Goal: Book appointment/travel/reservation

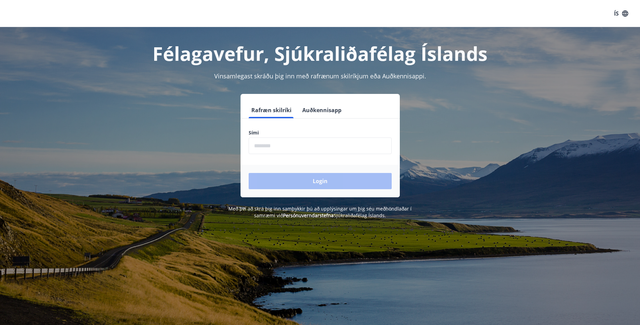
click at [292, 142] on input "phone" at bounding box center [320, 145] width 143 height 17
type input "********"
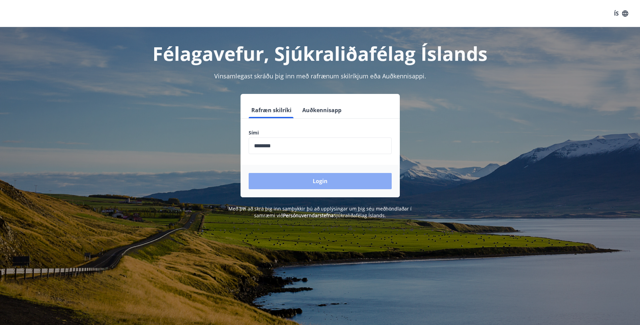
click at [289, 183] on button "Login" at bounding box center [320, 181] width 143 height 16
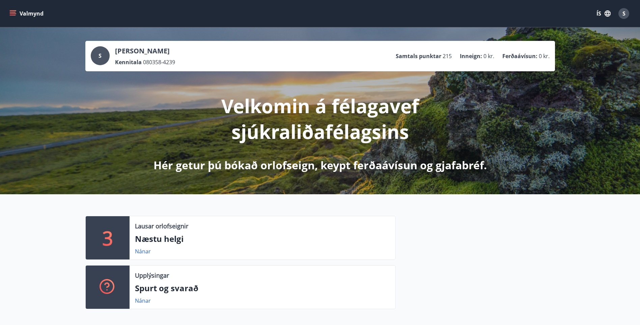
click at [161, 246] on div "Lausar orlofseignir Næstu helgi Nánar" at bounding box center [263, 237] width 266 height 43
click at [143, 250] on link "Nánar" at bounding box center [143, 250] width 16 height 7
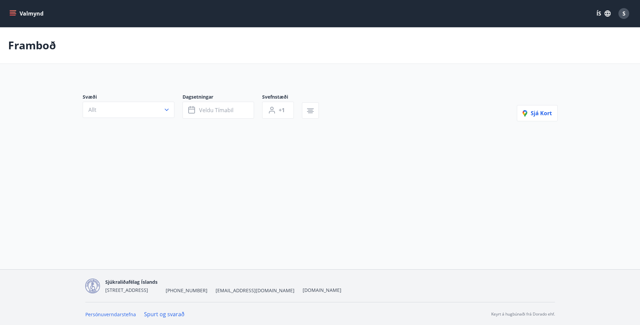
type input "*"
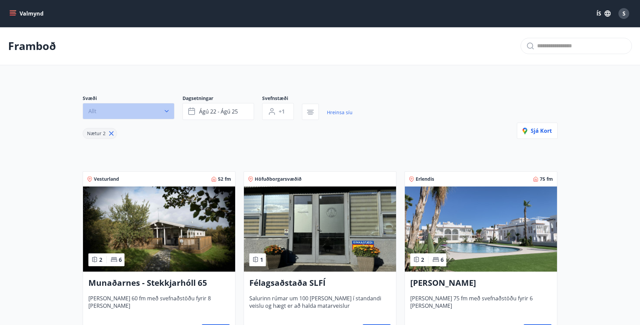
click at [164, 110] on icon "button" at bounding box center [166, 111] width 7 height 7
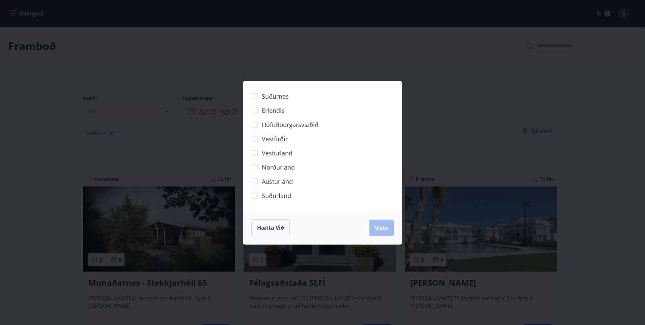
click at [277, 180] on span "Austurland" at bounding box center [277, 181] width 31 height 9
click at [381, 227] on span "Vista" at bounding box center [382, 227] width 14 height 7
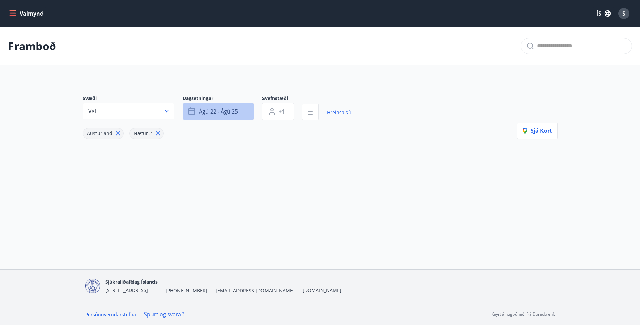
click at [206, 113] on span "ágú 22 - ágú 25" at bounding box center [218, 111] width 39 height 7
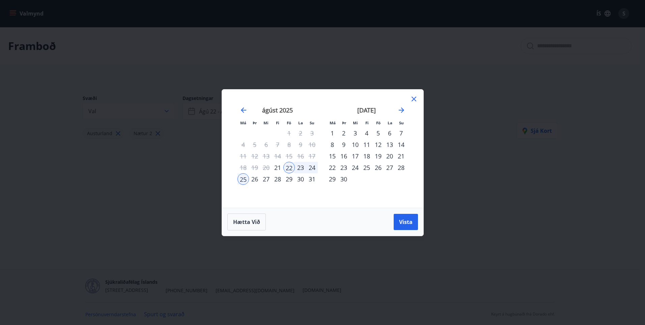
click at [390, 143] on div "13" at bounding box center [389, 144] width 11 height 11
click at [408, 223] on span "Vista" at bounding box center [406, 221] width 14 height 7
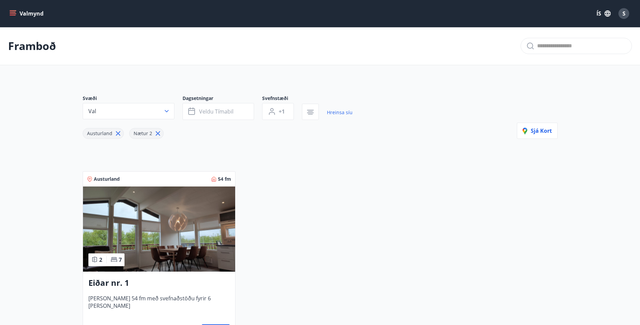
click at [204, 224] on img at bounding box center [159, 228] width 152 height 85
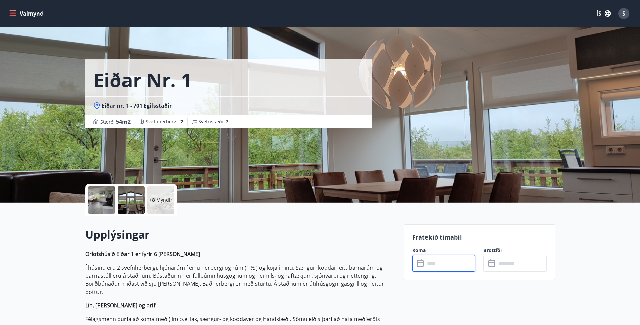
click at [438, 263] on input "text" at bounding box center [450, 263] width 50 height 17
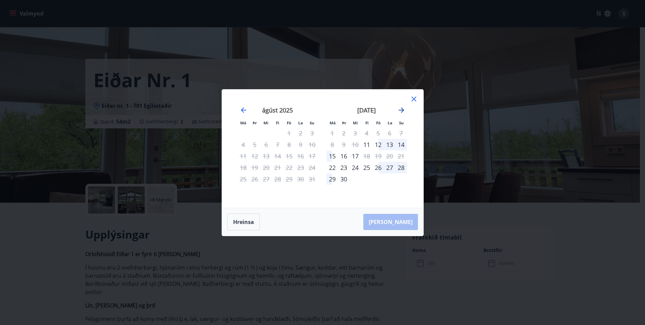
click at [401, 108] on icon "Move forward to switch to the next month." at bounding box center [402, 110] width 8 height 8
click at [414, 98] on icon at bounding box center [414, 99] width 5 height 5
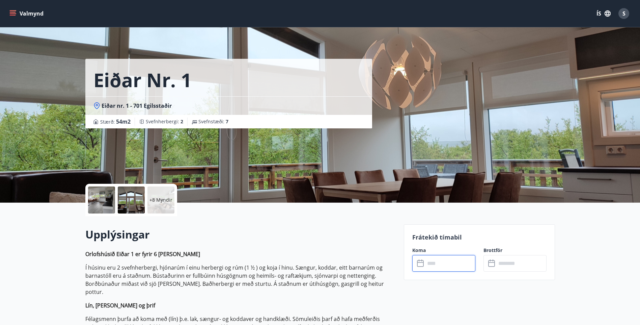
click at [157, 204] on div "+8 Myndir" at bounding box center [161, 199] width 27 height 27
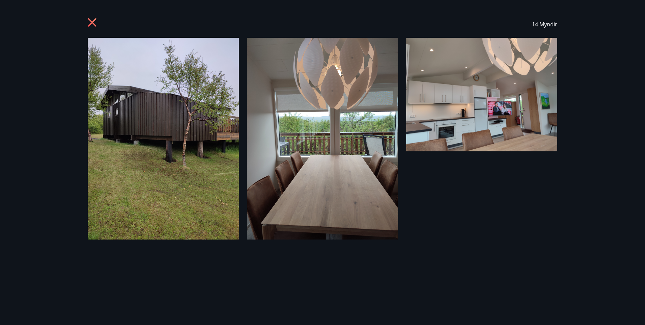
click at [580, 136] on div "14 Myndir" at bounding box center [322, 162] width 645 height 325
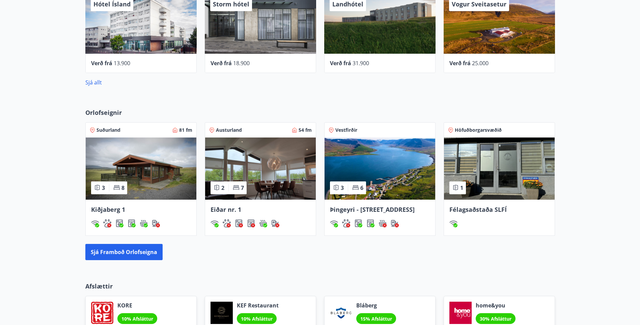
scroll to position [473, 0]
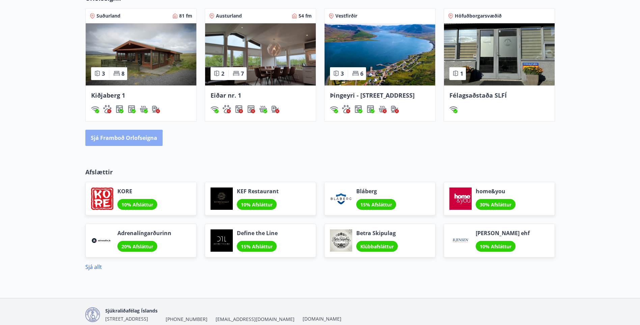
click at [106, 139] on button "Sjá framboð orlofseigna" at bounding box center [123, 138] width 77 height 16
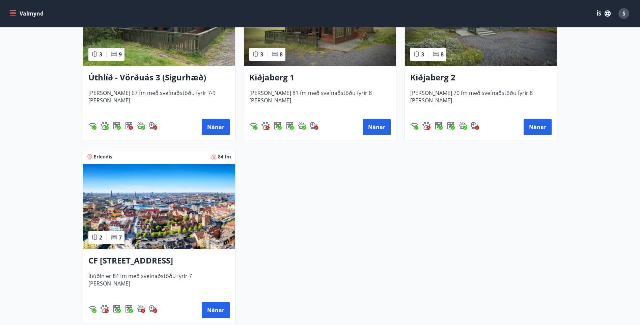
scroll to position [1114, 0]
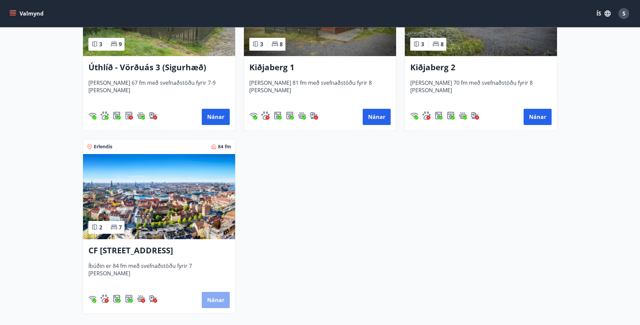
click at [214, 296] on button "Nánar" at bounding box center [216, 300] width 28 height 16
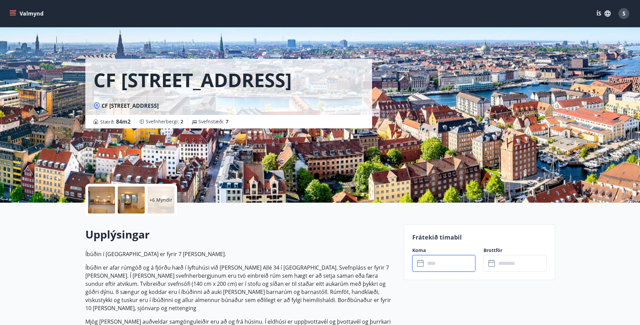
click at [443, 265] on input "text" at bounding box center [450, 263] width 50 height 17
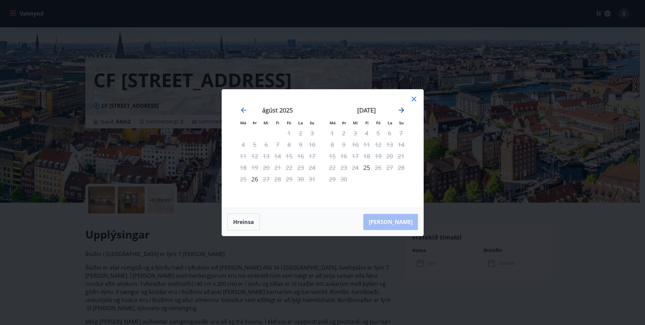
click at [404, 110] on icon "Move forward to switch to the next month." at bounding box center [401, 109] width 5 height 5
click at [402, 108] on icon "Move forward to switch to the next month." at bounding box center [401, 109] width 5 height 5
click at [402, 110] on icon "Move forward to switch to the next month." at bounding box center [401, 109] width 5 height 5
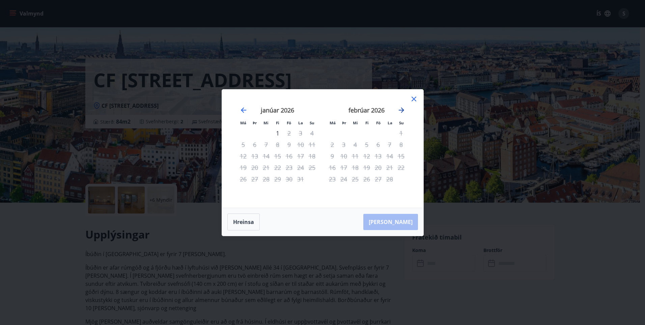
click at [402, 110] on icon "Move forward to switch to the next month." at bounding box center [401, 109] width 5 height 5
click at [416, 99] on icon at bounding box center [414, 99] width 8 height 8
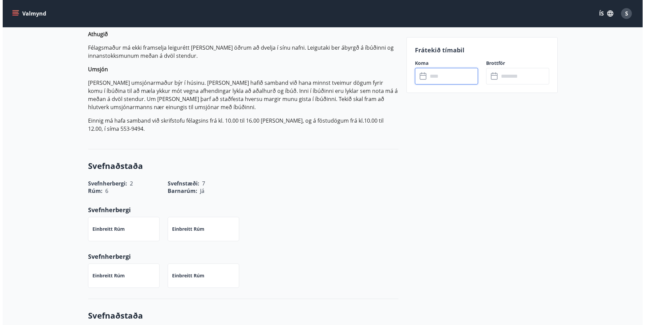
scroll to position [371, 0]
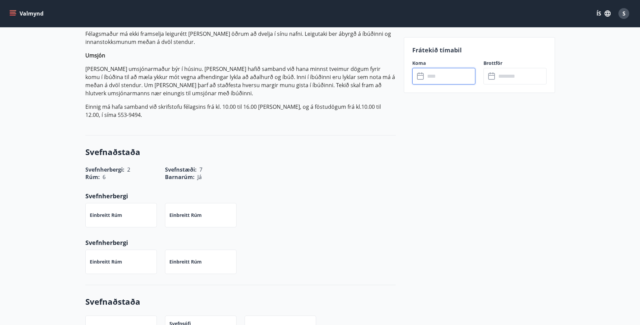
click at [624, 14] on span "S" at bounding box center [624, 13] width 3 height 7
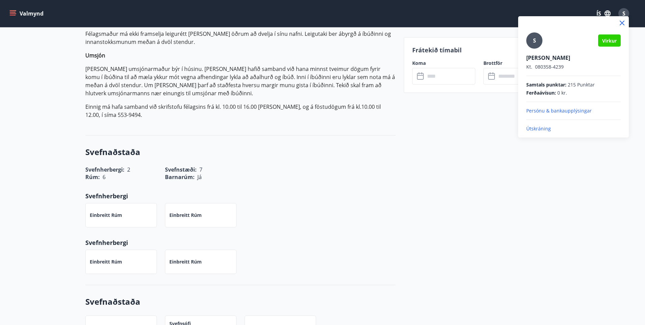
click at [579, 129] on p "Útskráning" at bounding box center [574, 128] width 95 height 7
